Goal: Information Seeking & Learning: Compare options

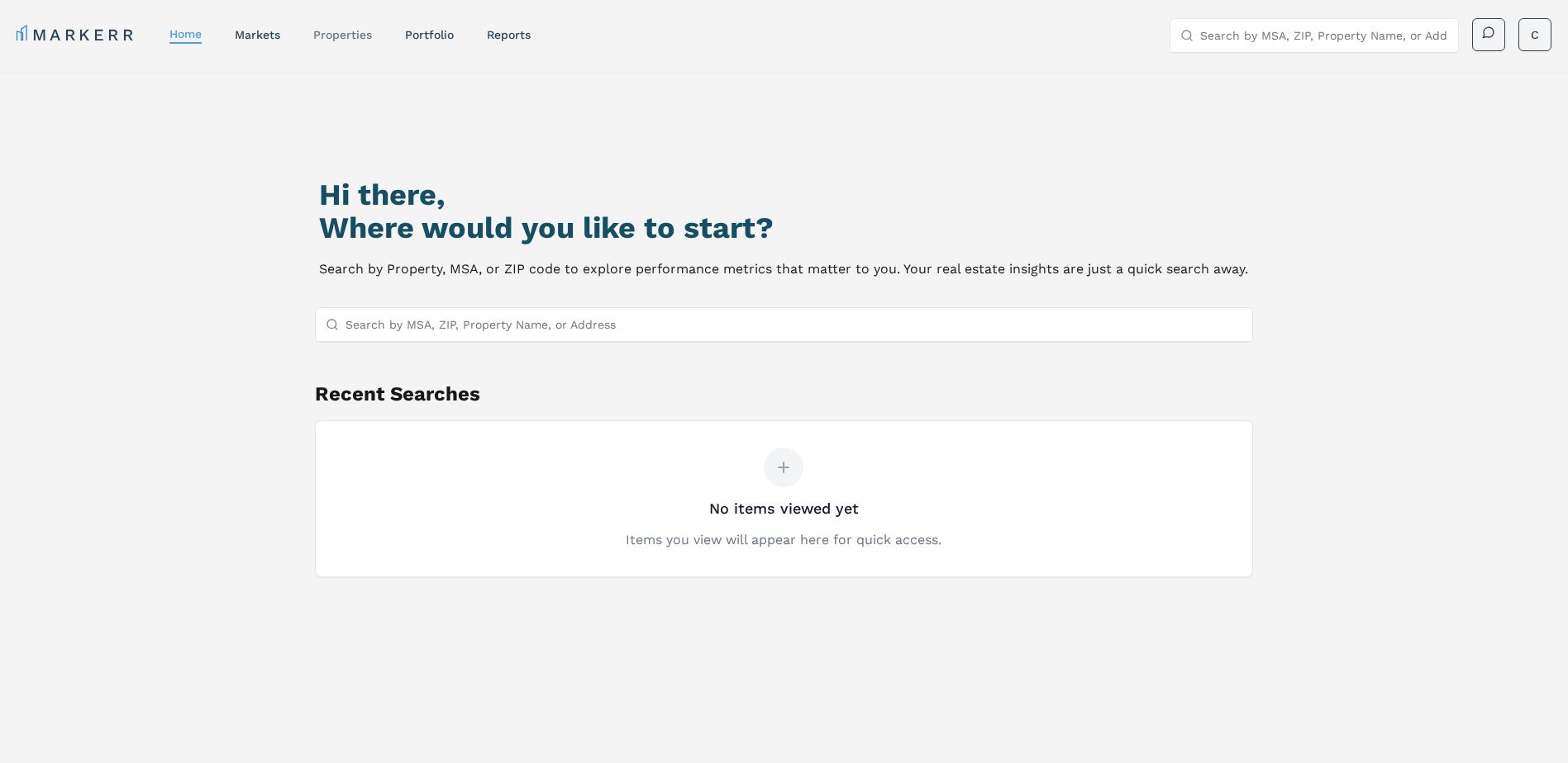
click at [356, 34] on link "properties" at bounding box center [343, 35] width 59 height 13
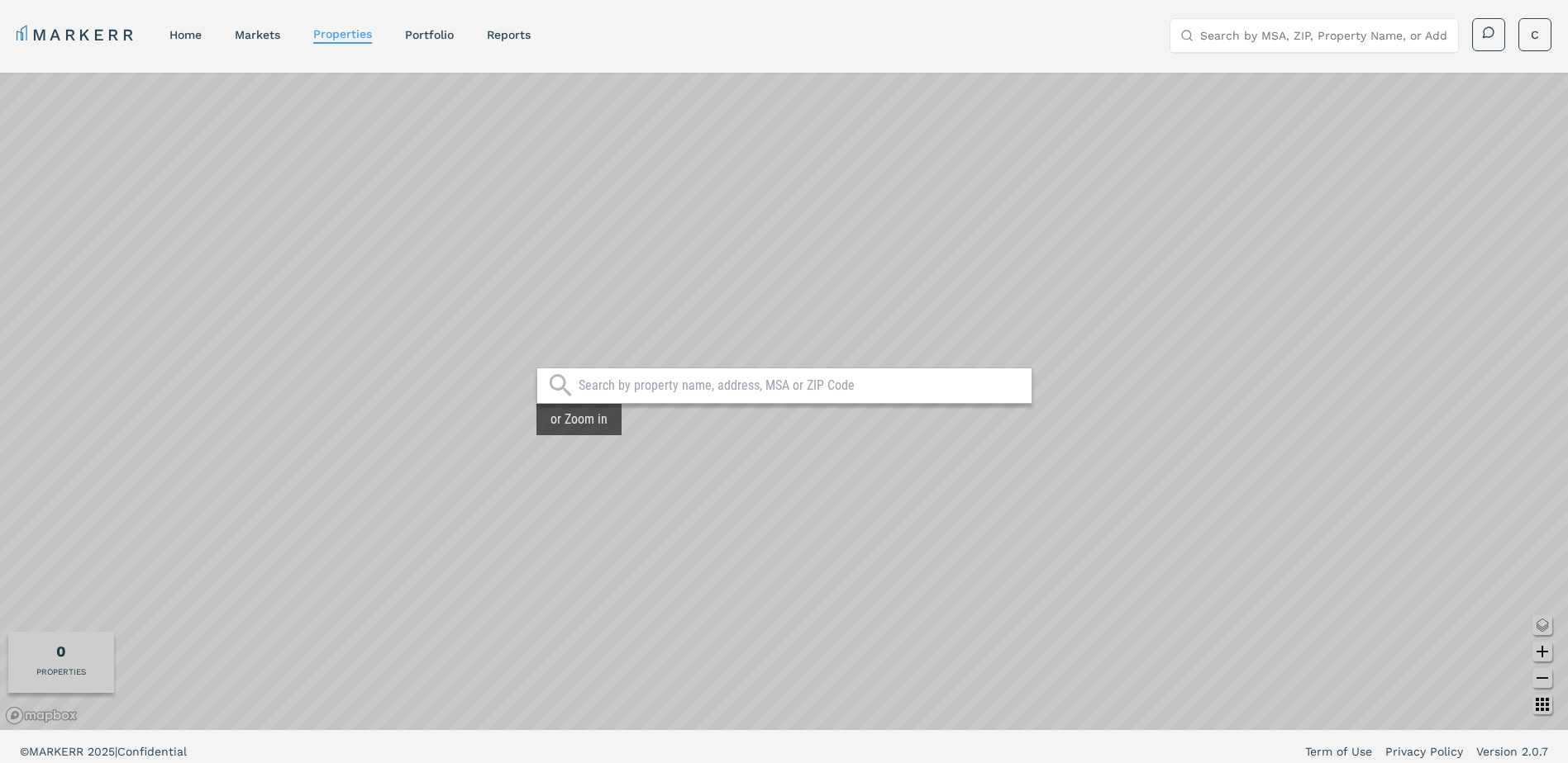
click at [717, 387] on input "text" at bounding box center [801, 386] width 444 height 16
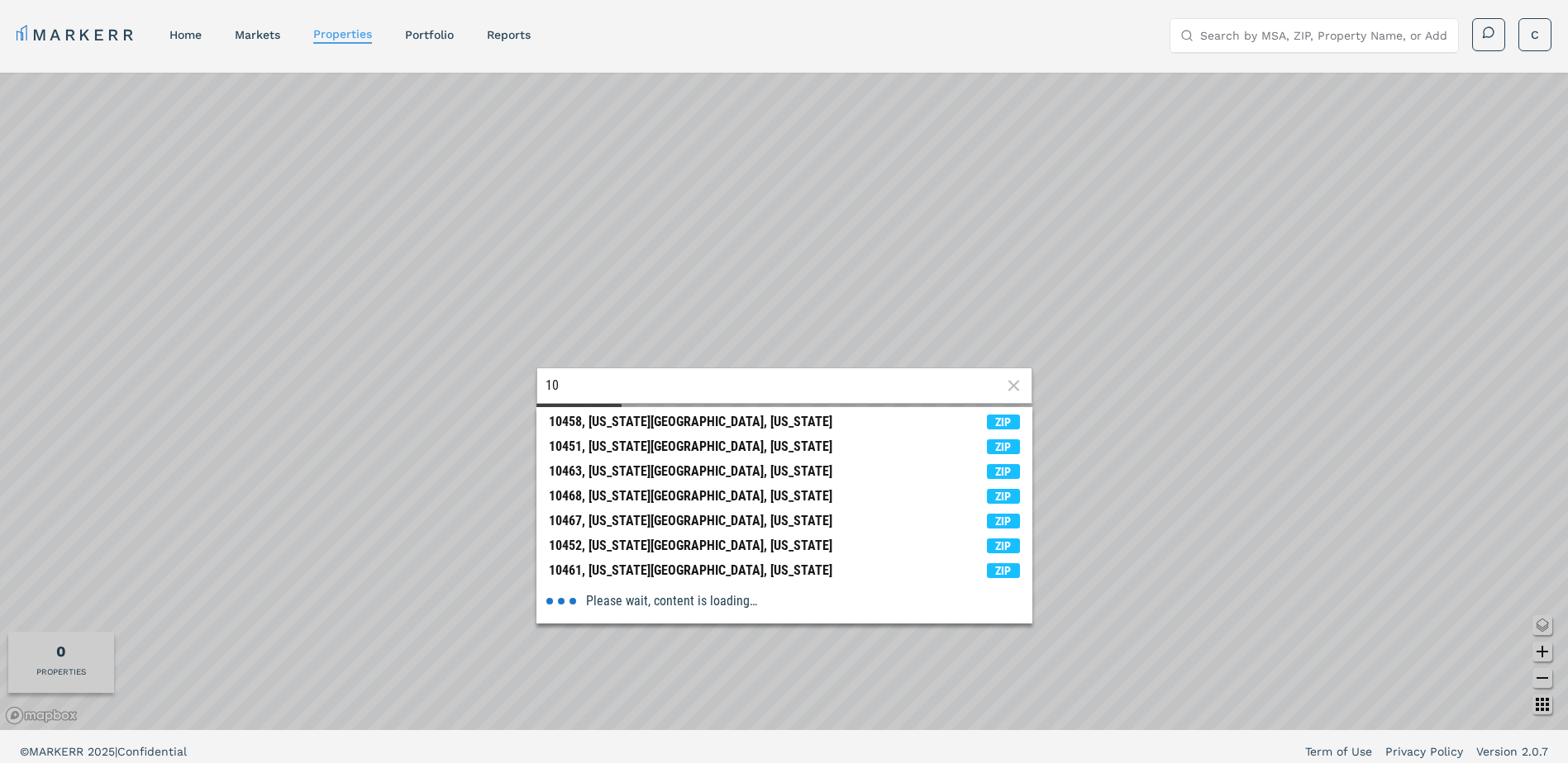
type input "1"
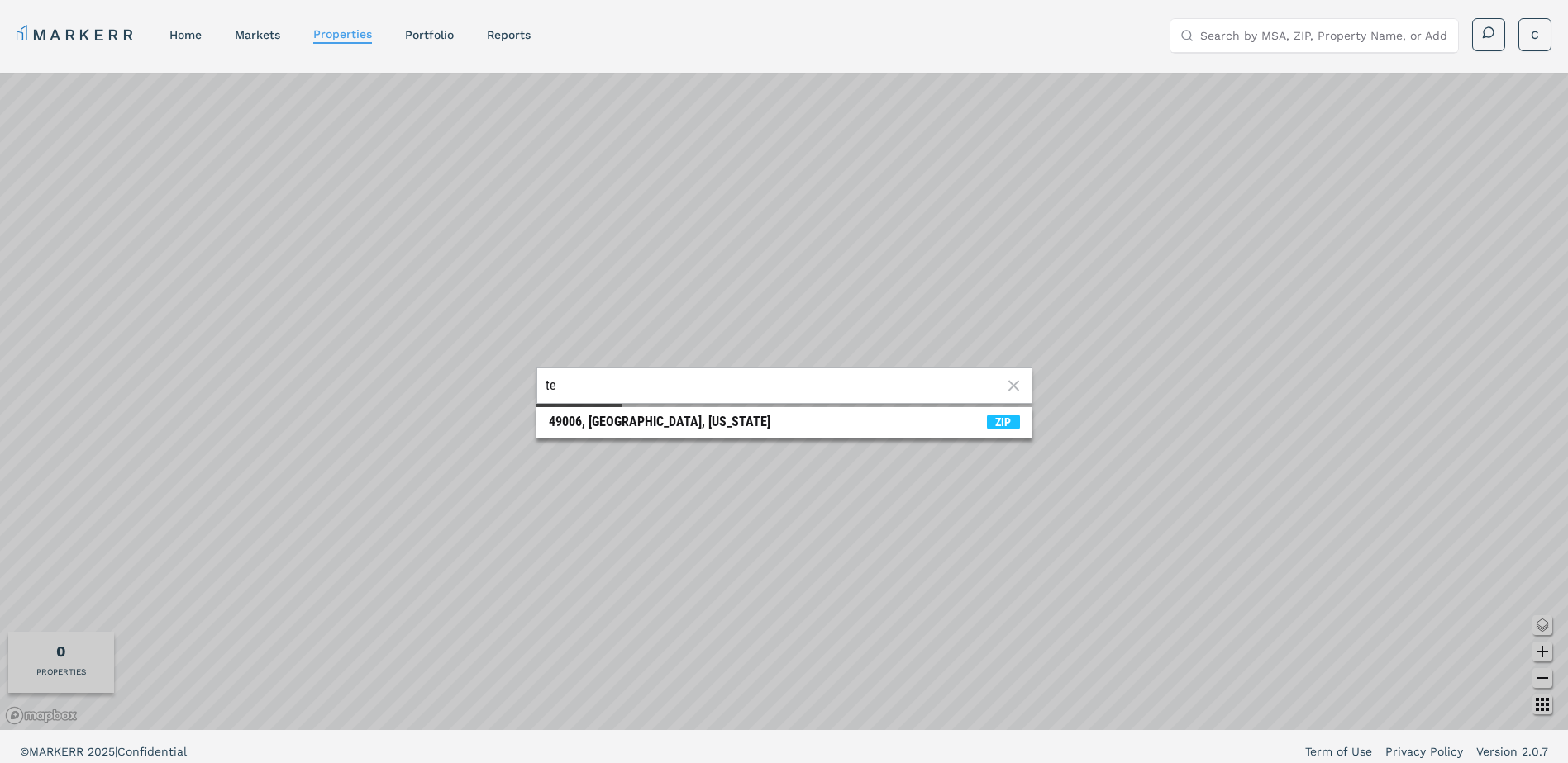
type input "t"
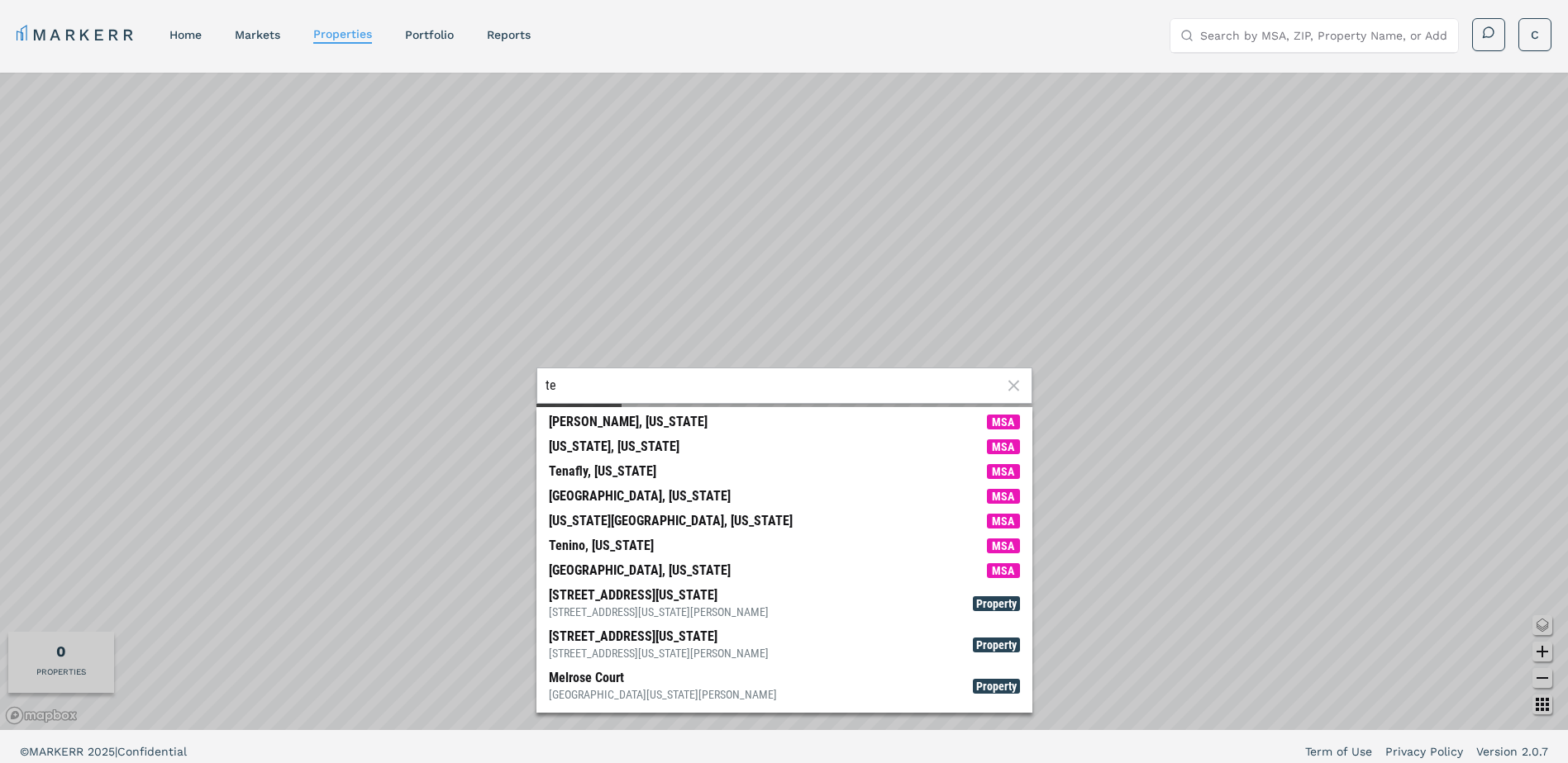
type input "t"
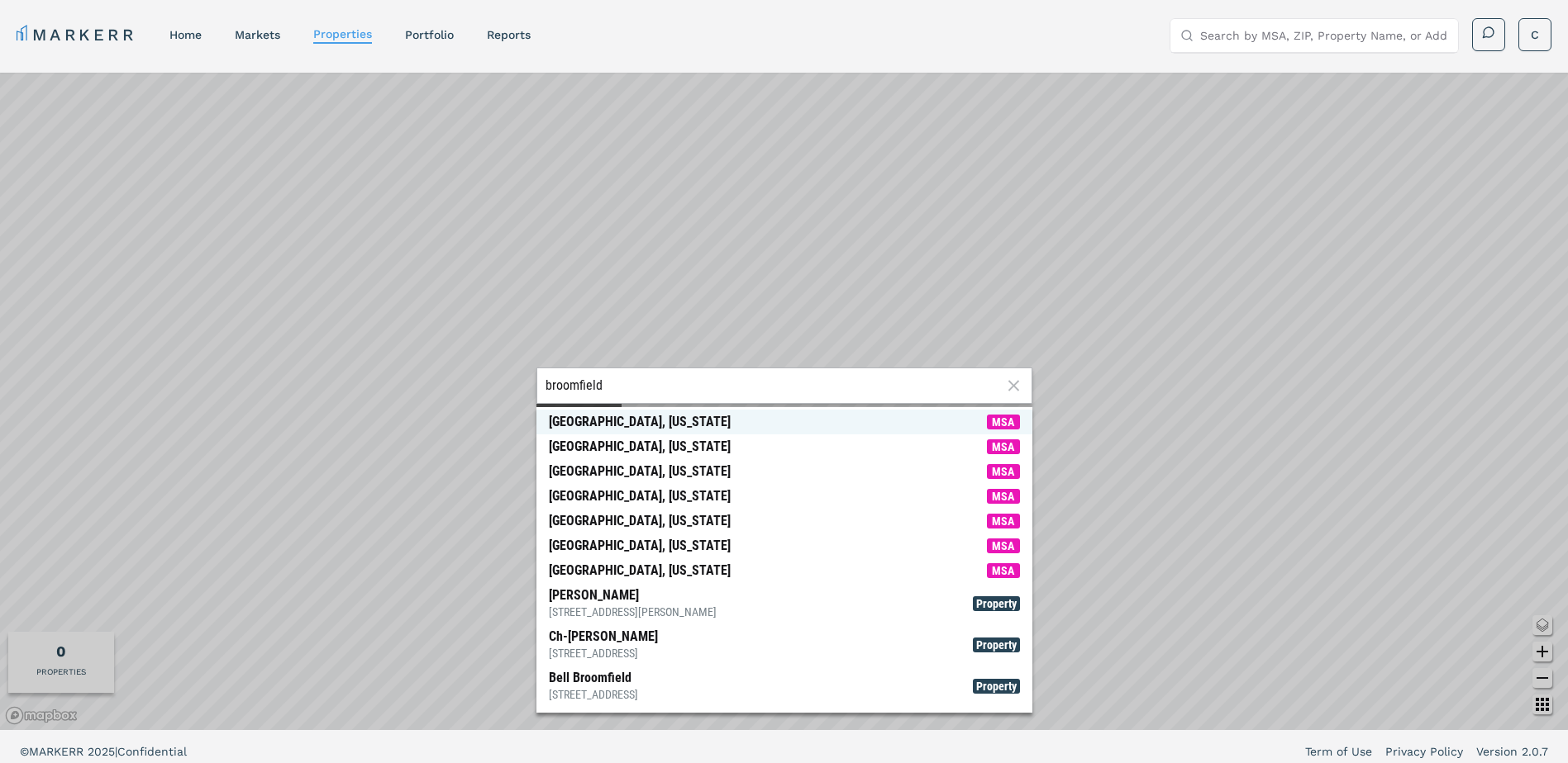
type input "broomfield"
click at [667, 411] on span "Broomfield, [US_STATE] MSA" at bounding box center [784, 421] width 496 height 25
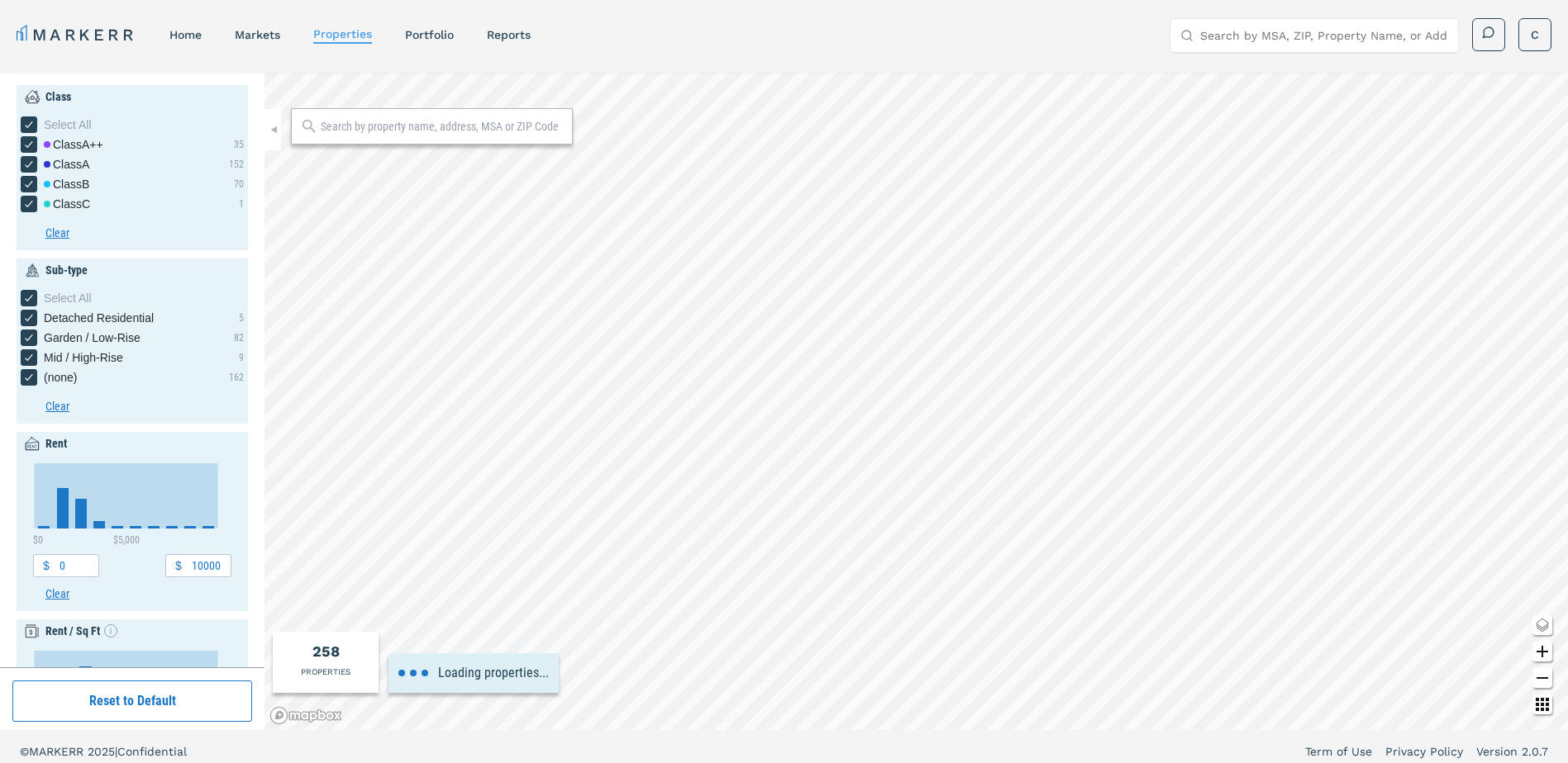
type input "1400"
type input "1800"
type input "1.8"
type input "2.4"
type input "1973"
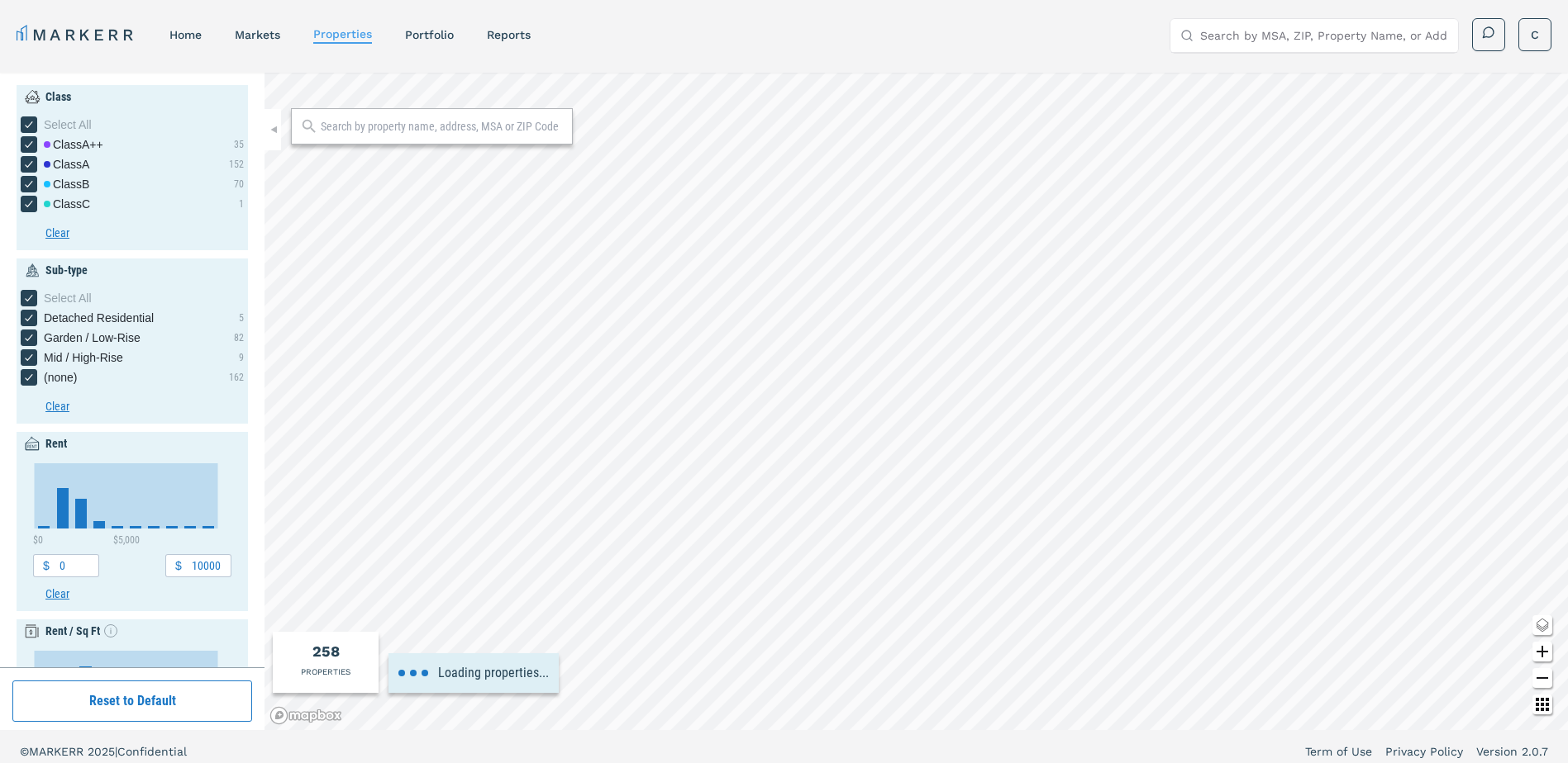
type input "1973"
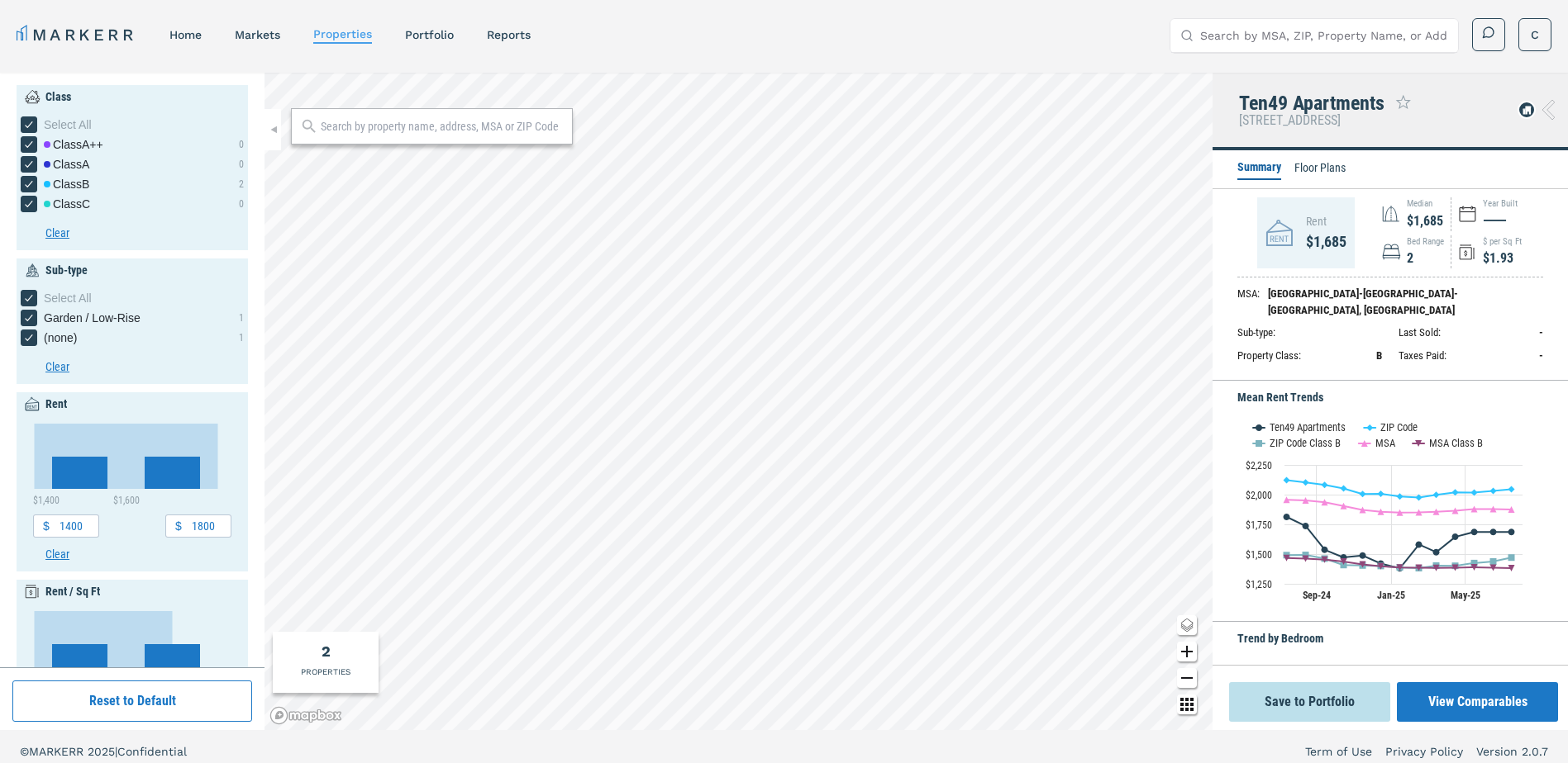
click at [1317, 169] on li "Floor Plans" at bounding box center [1320, 170] width 51 height 20
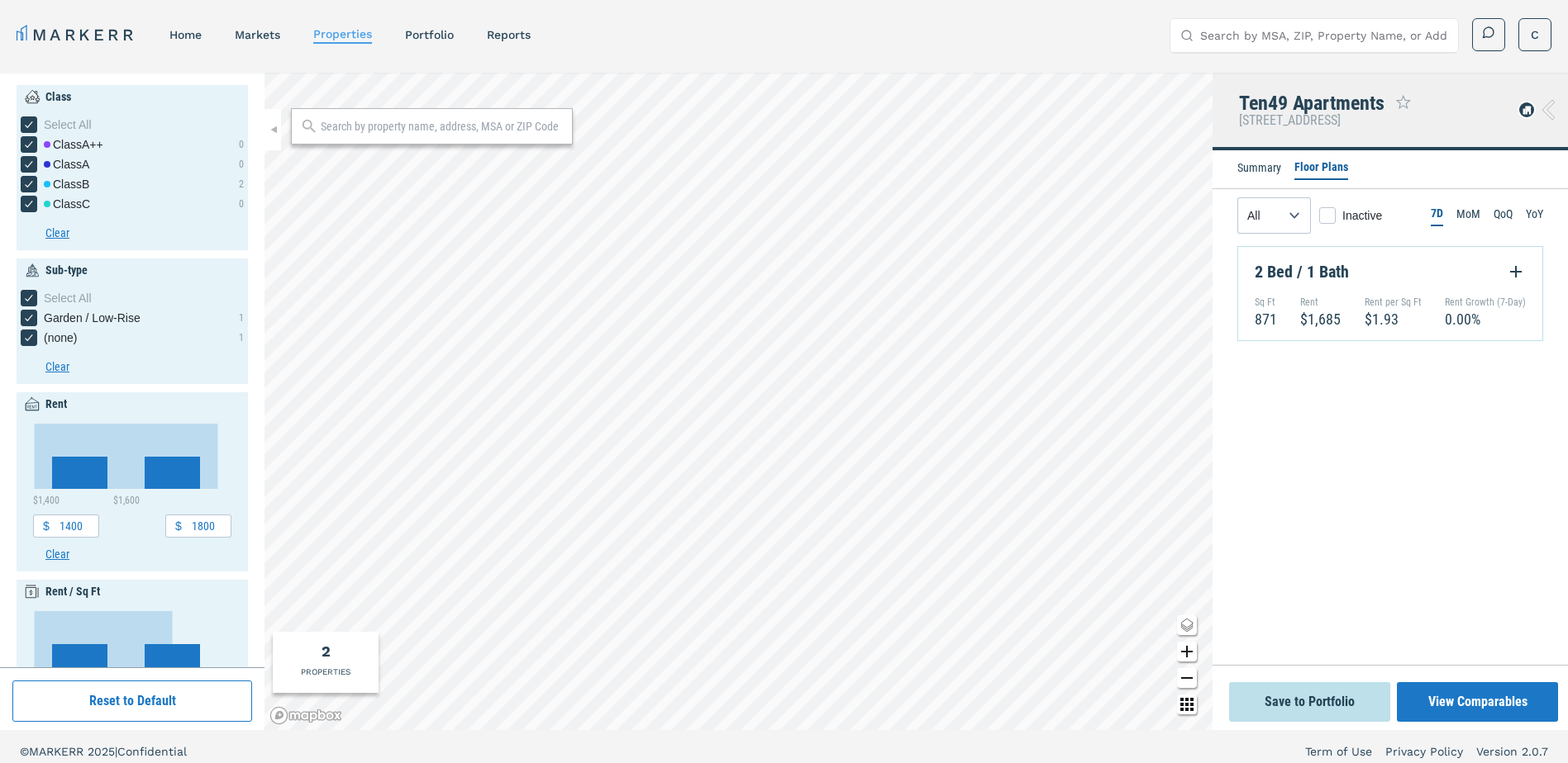
click at [1553, 109] on icon at bounding box center [1549, 110] width 13 height 20
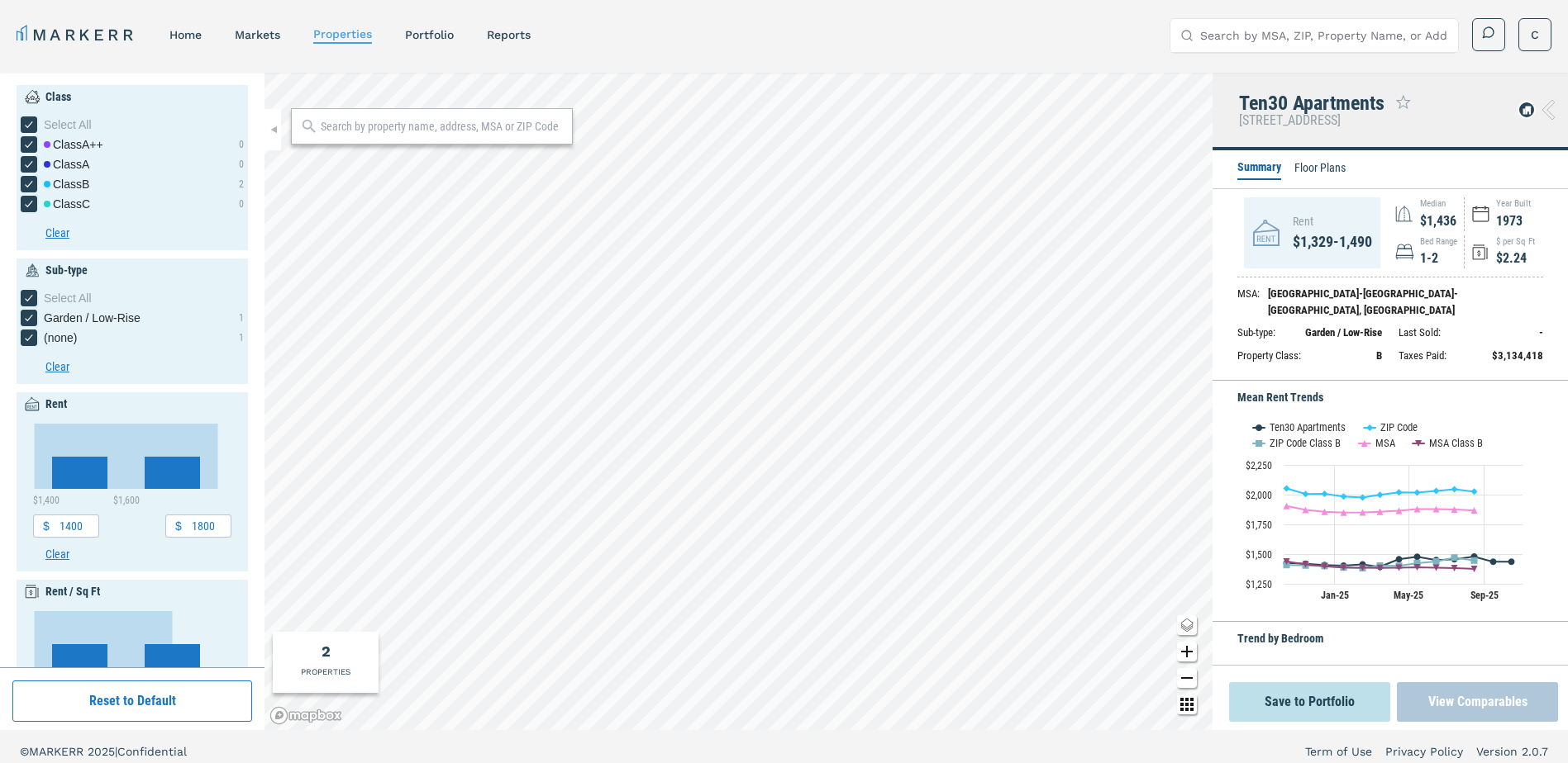
click at [1499, 683] on button "View Comparables" at bounding box center [1477, 702] width 161 height 39
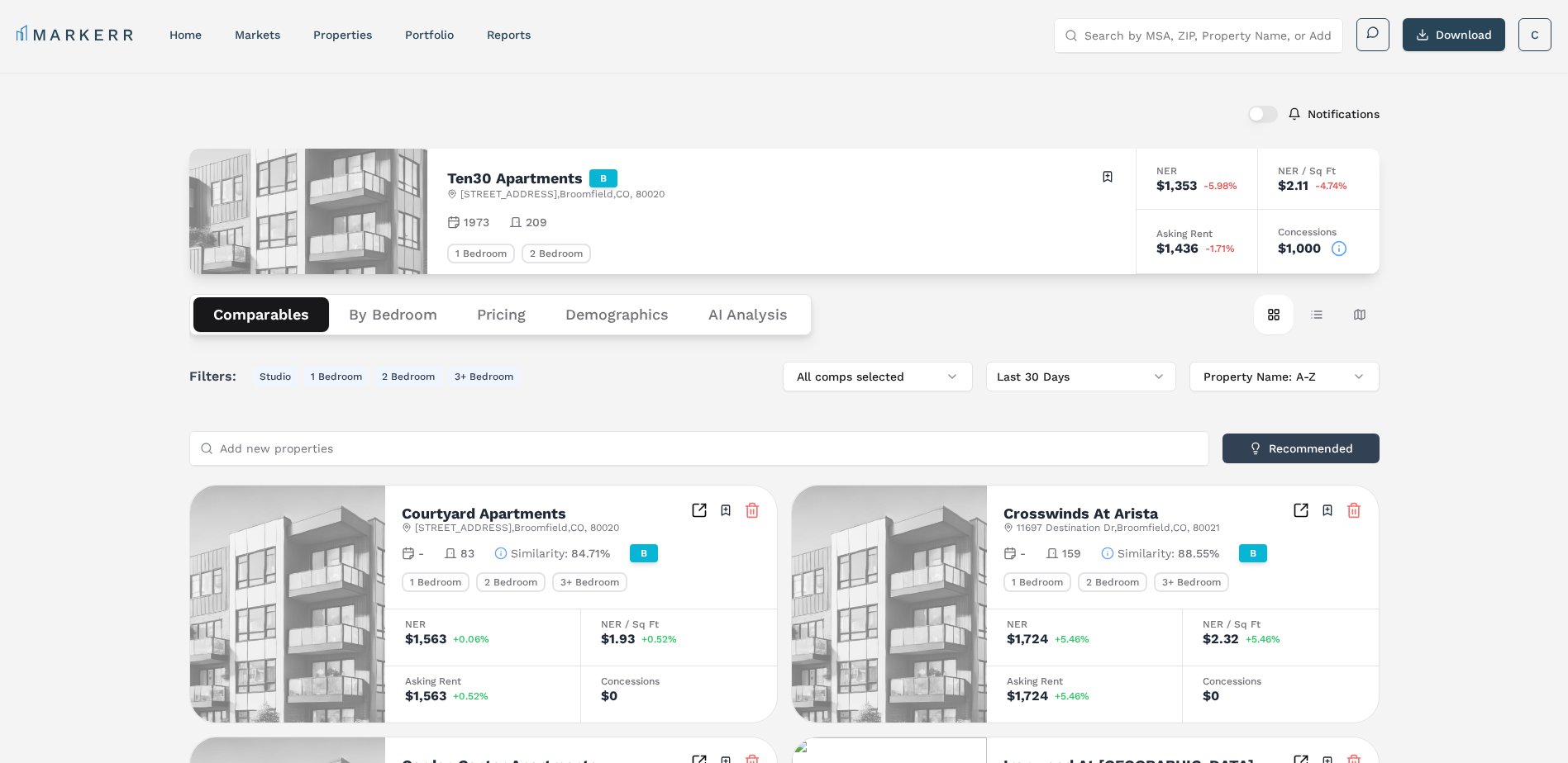
click at [866, 217] on div "1973 209" at bounding box center [781, 222] width 668 height 16
click at [1334, 247] on icon at bounding box center [1339, 249] width 16 height 16
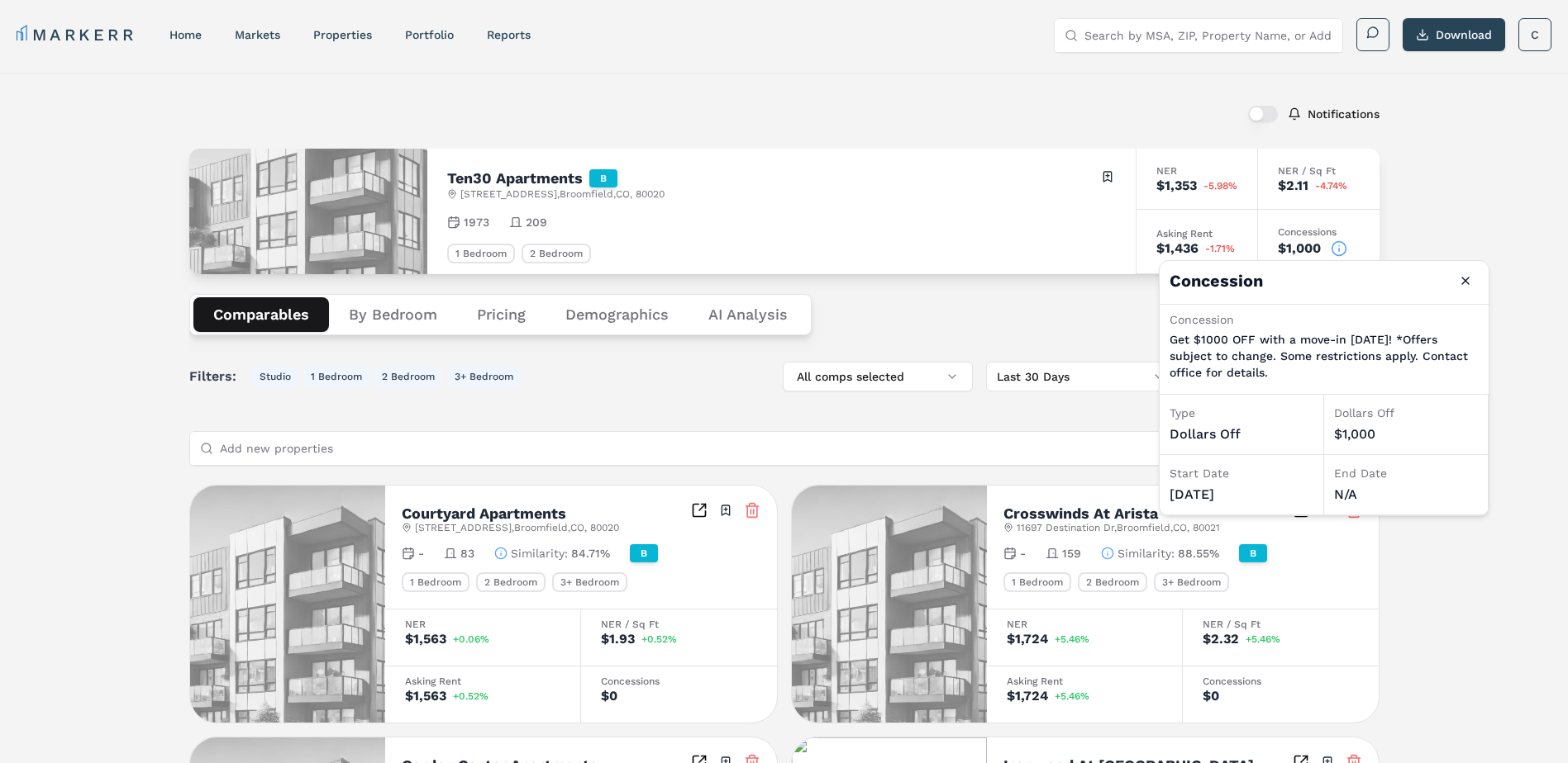
click at [1334, 247] on icon at bounding box center [1339, 249] width 16 height 16
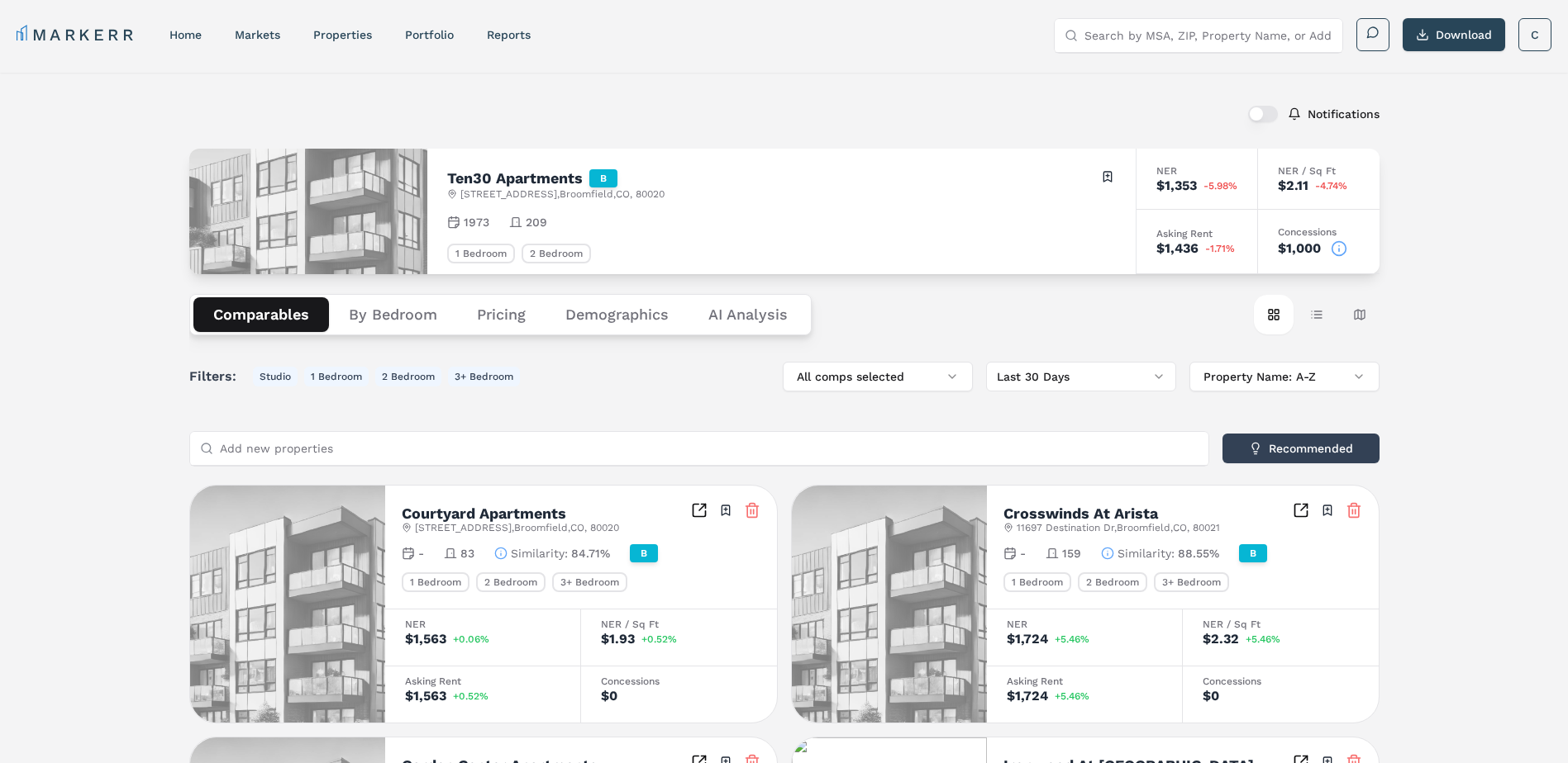
click at [1334, 247] on icon at bounding box center [1339, 249] width 16 height 16
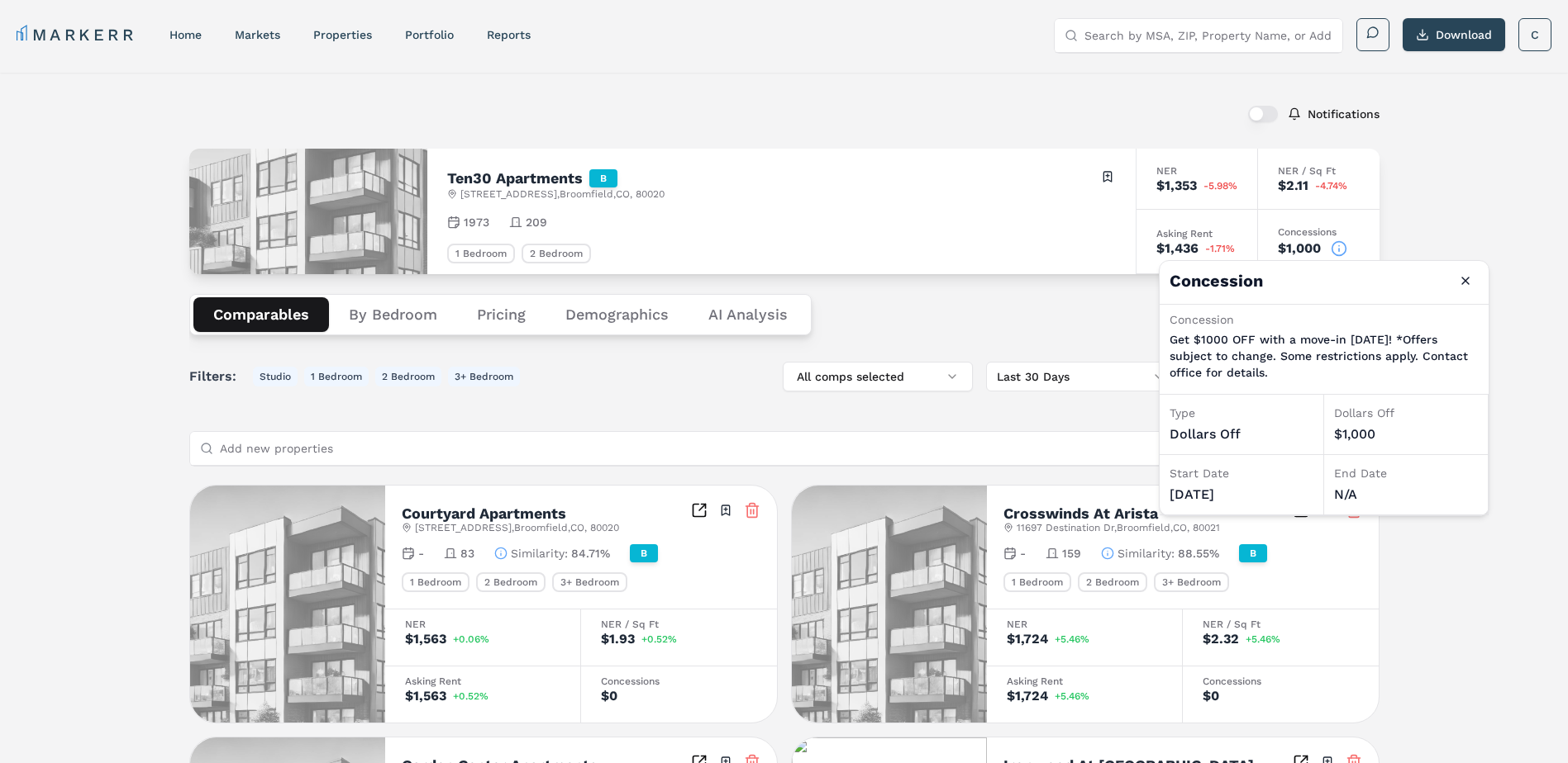
click at [732, 215] on div "1973 209" at bounding box center [781, 222] width 668 height 16
